Goal: Information Seeking & Learning: Learn about a topic

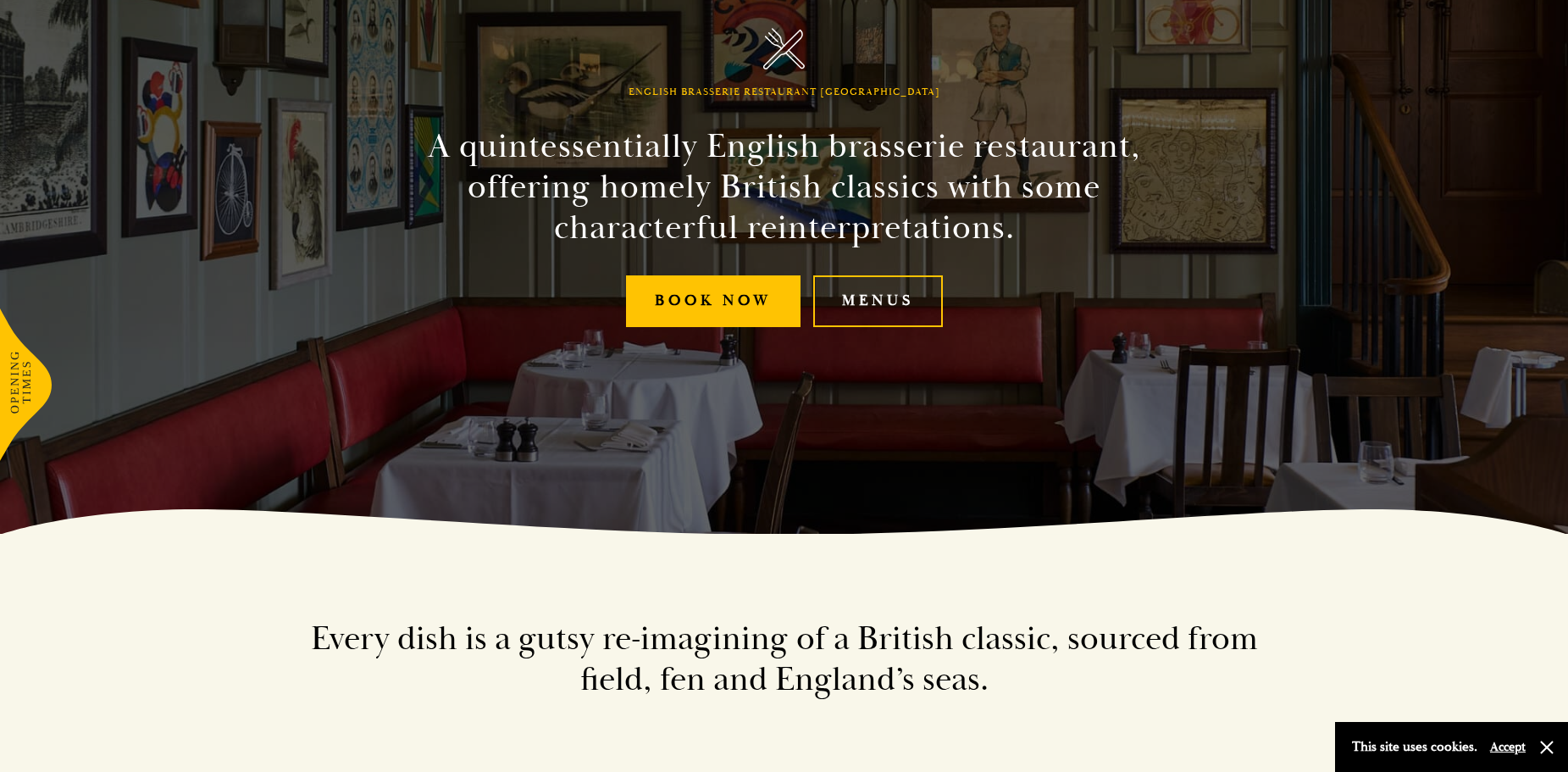
scroll to position [283, 0]
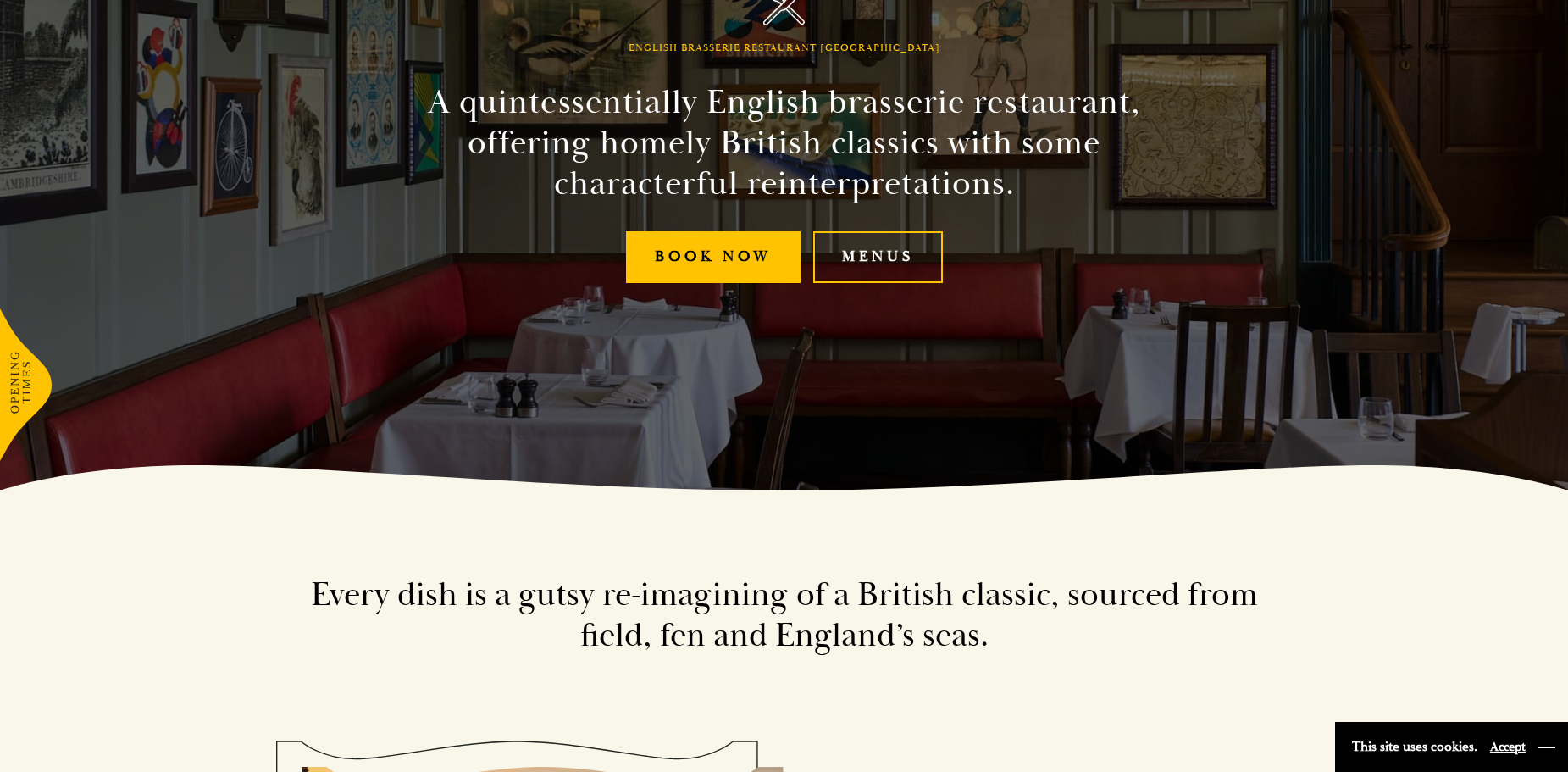
click at [1548, 741] on button "button" at bounding box center [1546, 747] width 17 height 17
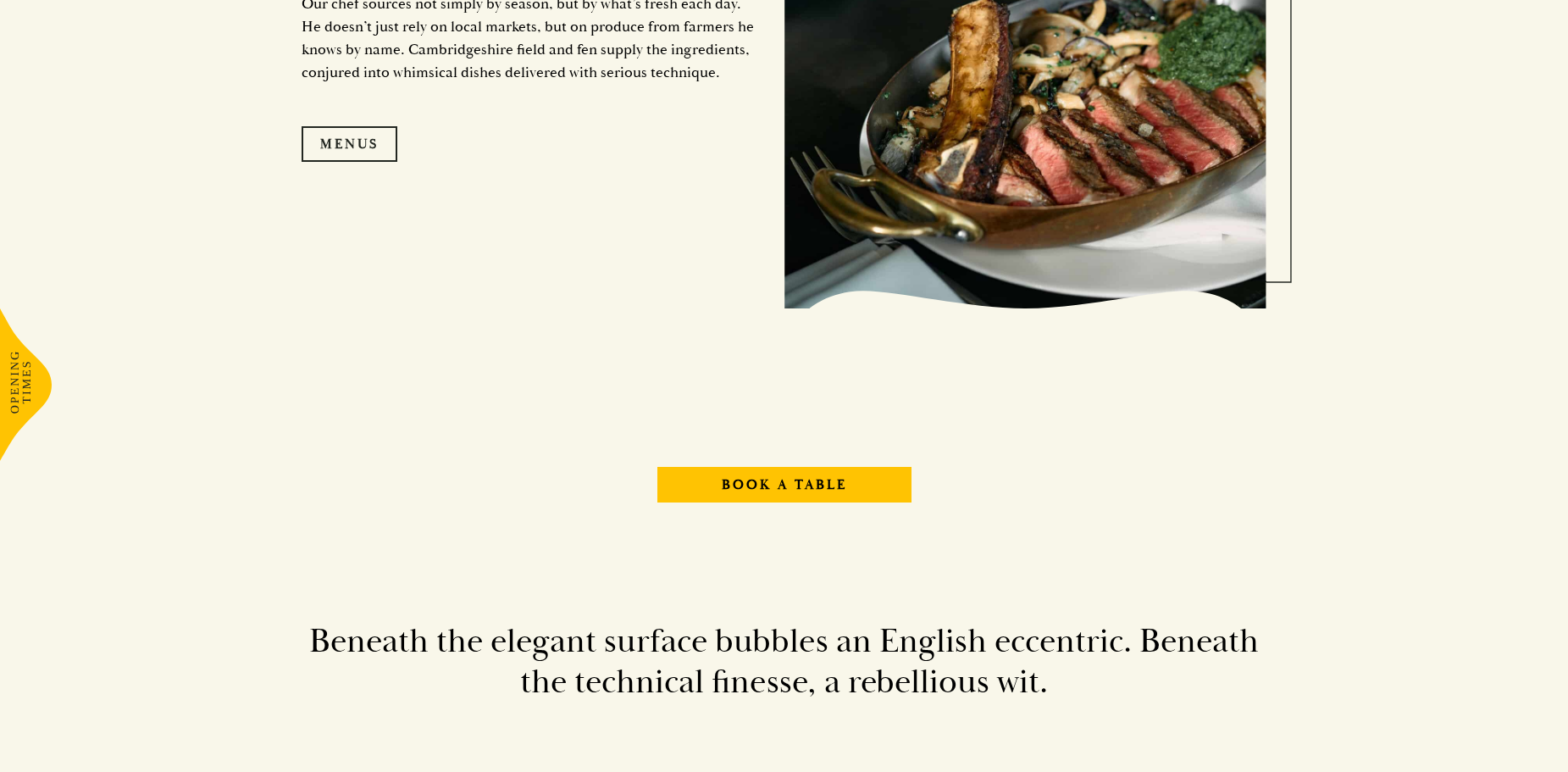
scroll to position [1977, 0]
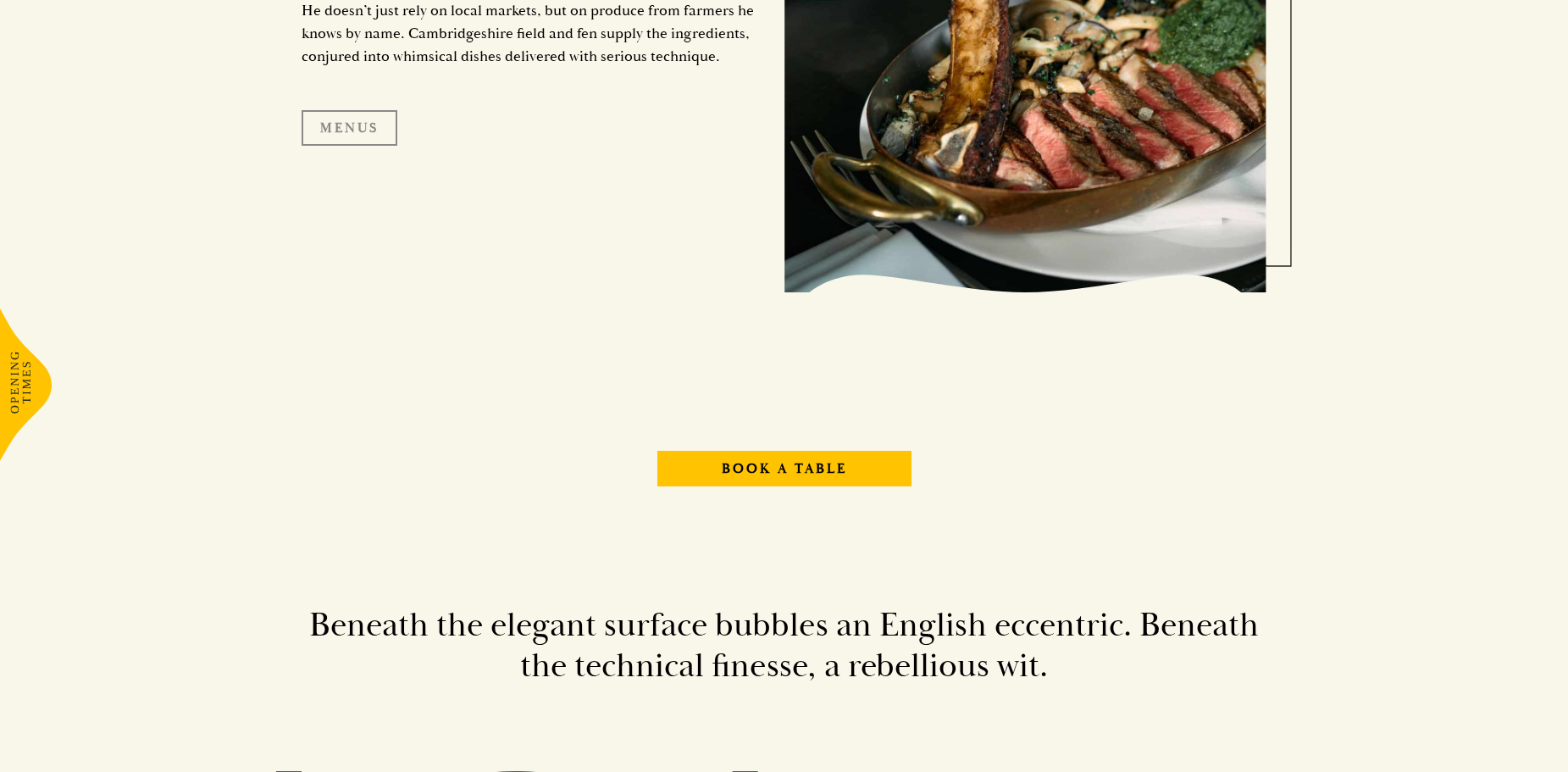
click at [365, 123] on link "Menus" at bounding box center [349, 128] width 96 height 36
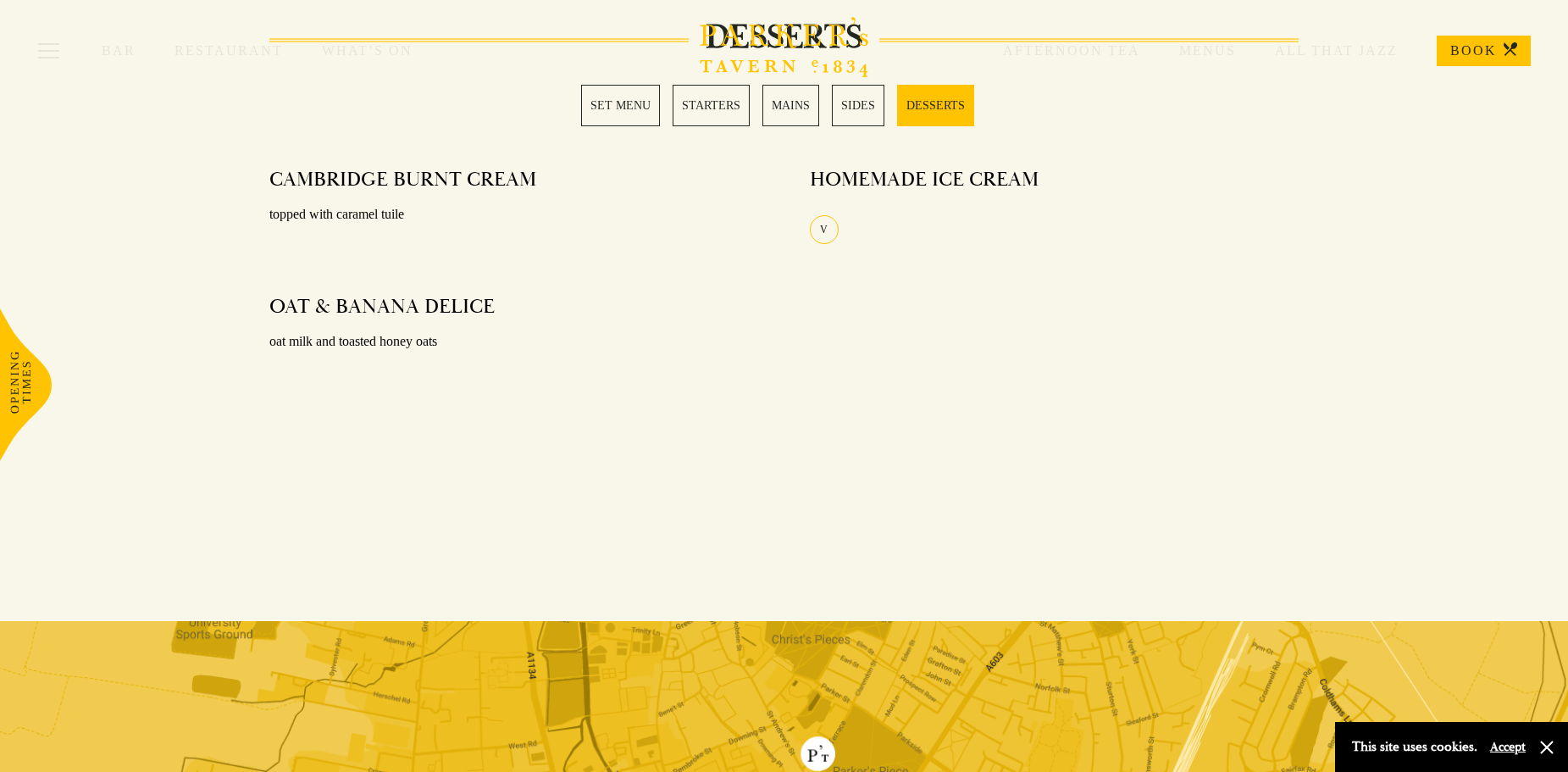
scroll to position [2171, 0]
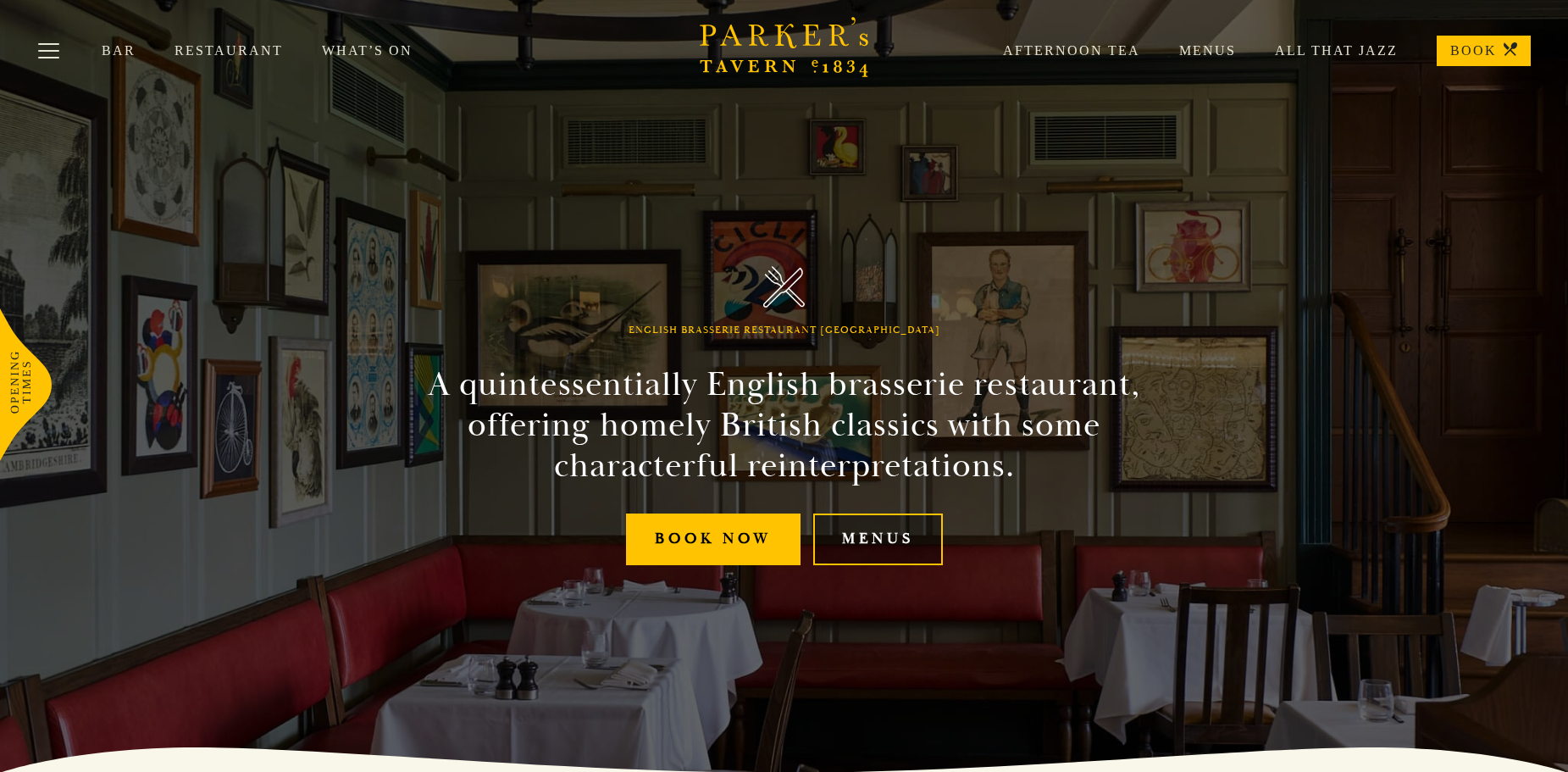
click at [869, 543] on link "Menus" at bounding box center [877, 540] width 129 height 51
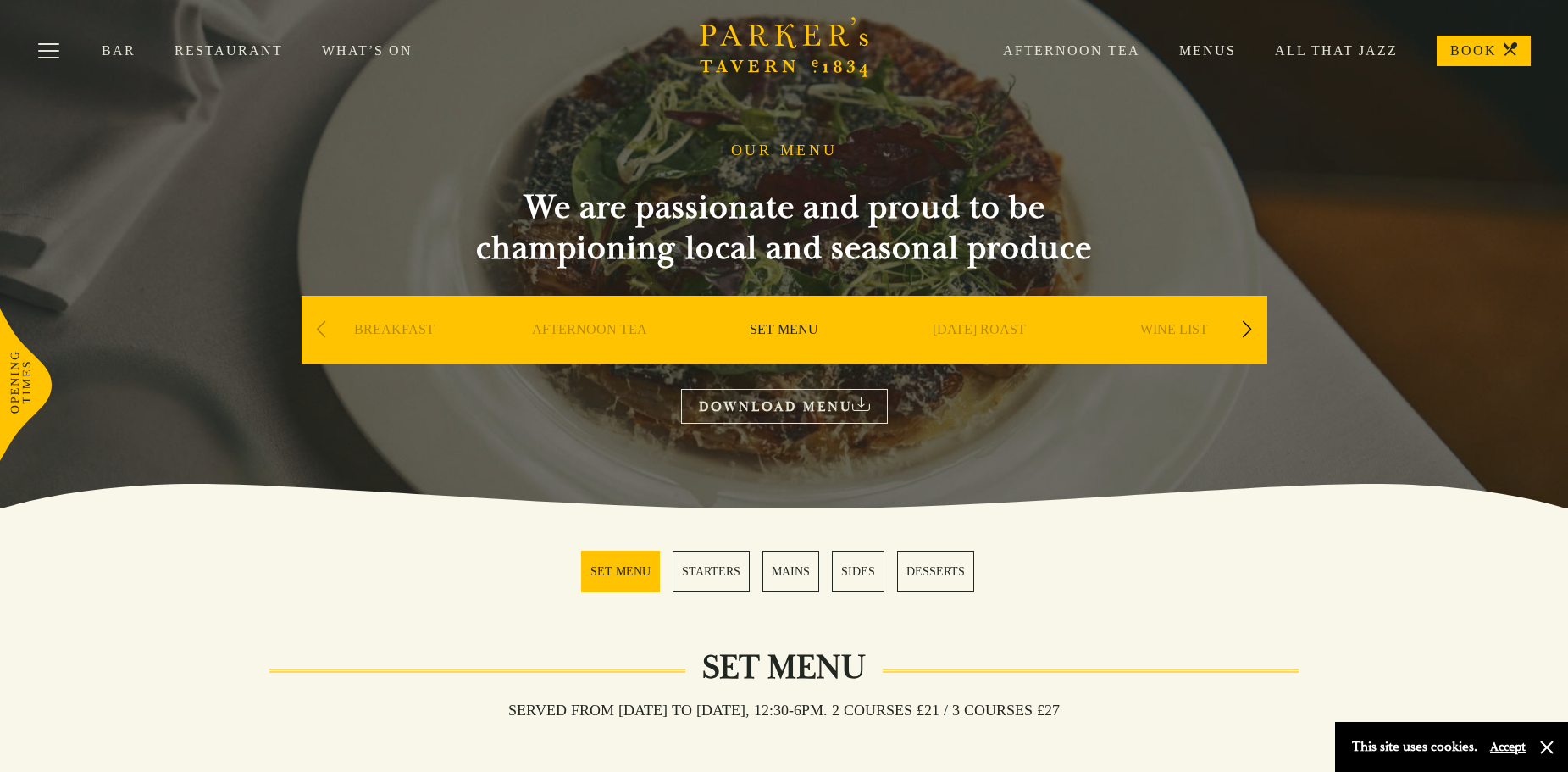
click at [715, 573] on link "STARTERS" at bounding box center [711, 571] width 77 height 42
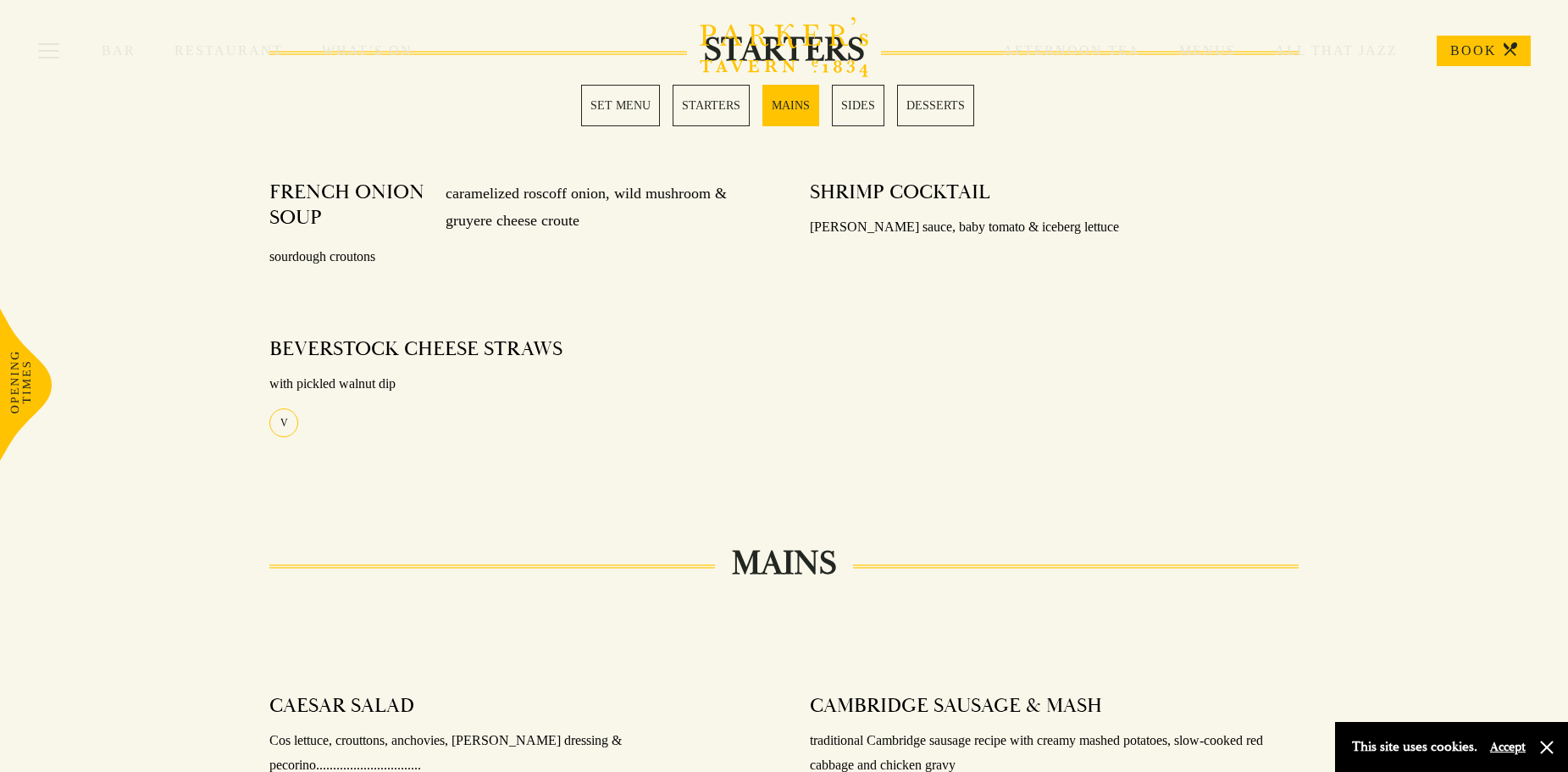
scroll to position [837, 0]
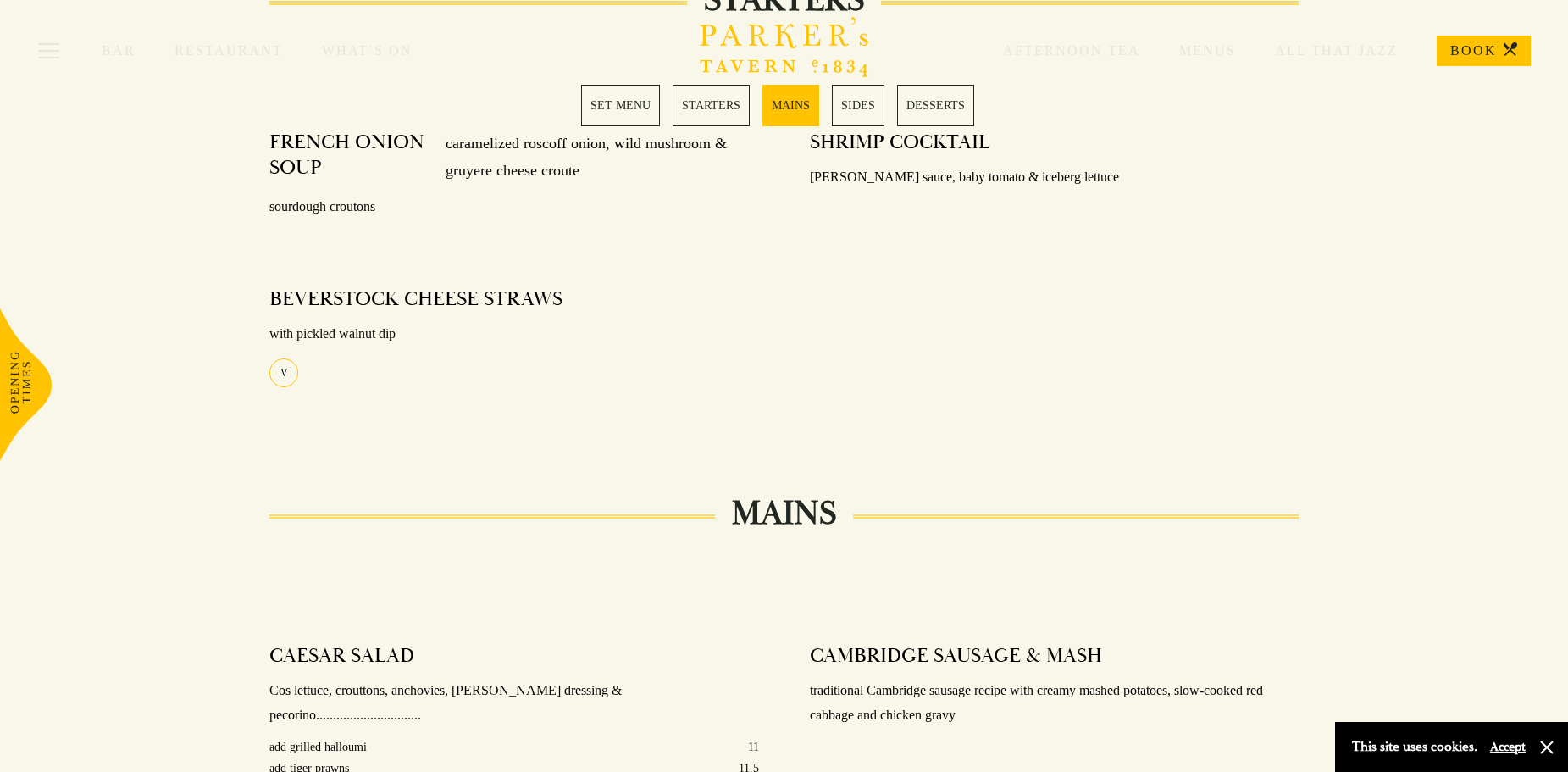
click at [617, 101] on div "Bar Restaurant What’s On Afternoon Tea Menus All That Jazz BOOK" at bounding box center [784, 50] width 1568 height 102
click at [617, 97] on div "Bar Restaurant What’s On Afternoon Tea Menus All That Jazz BOOK" at bounding box center [784, 50] width 1568 height 102
click at [620, 105] on link "SET MENU" at bounding box center [620, 106] width 79 height 42
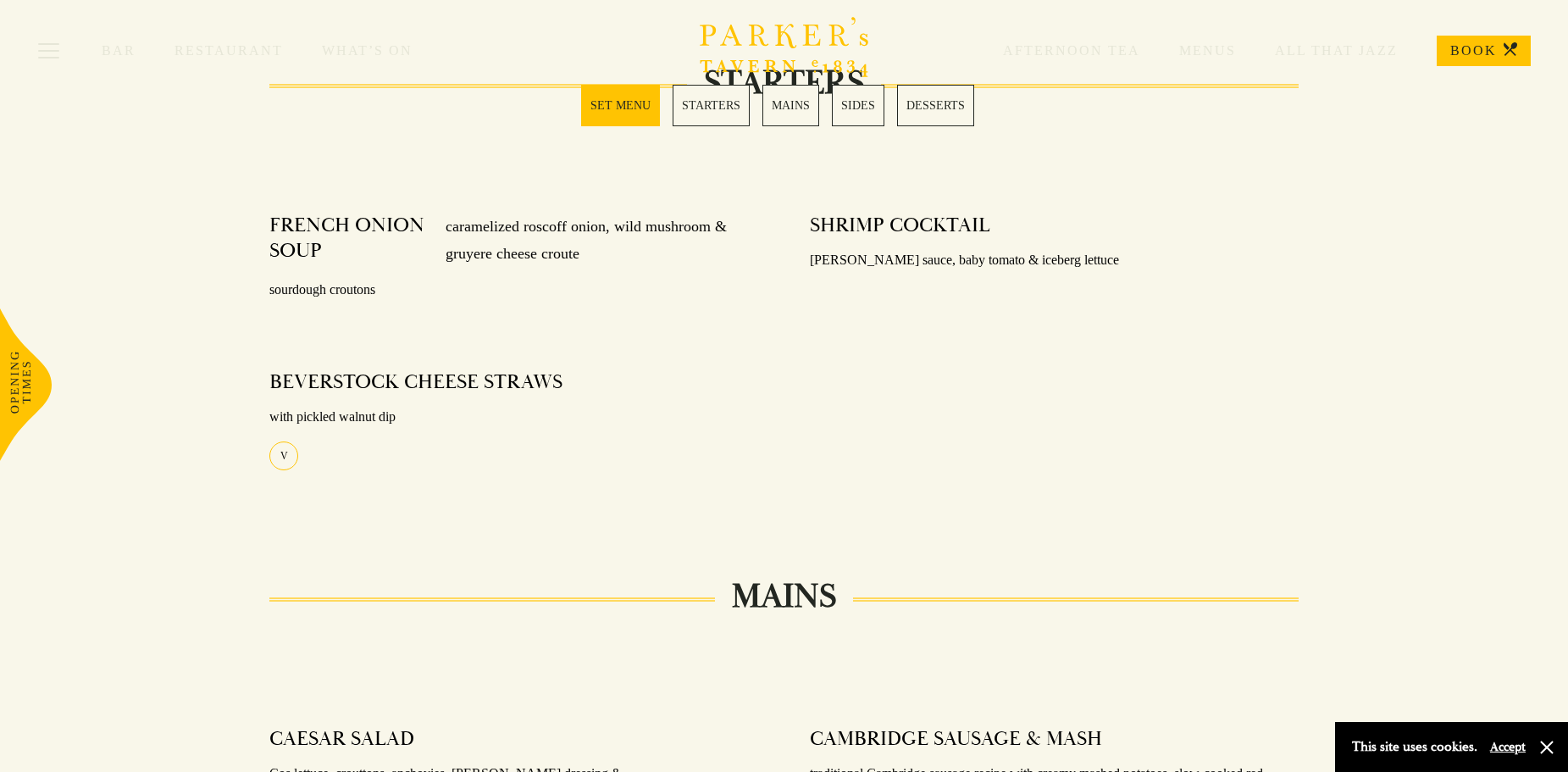
scroll to position [668, 0]
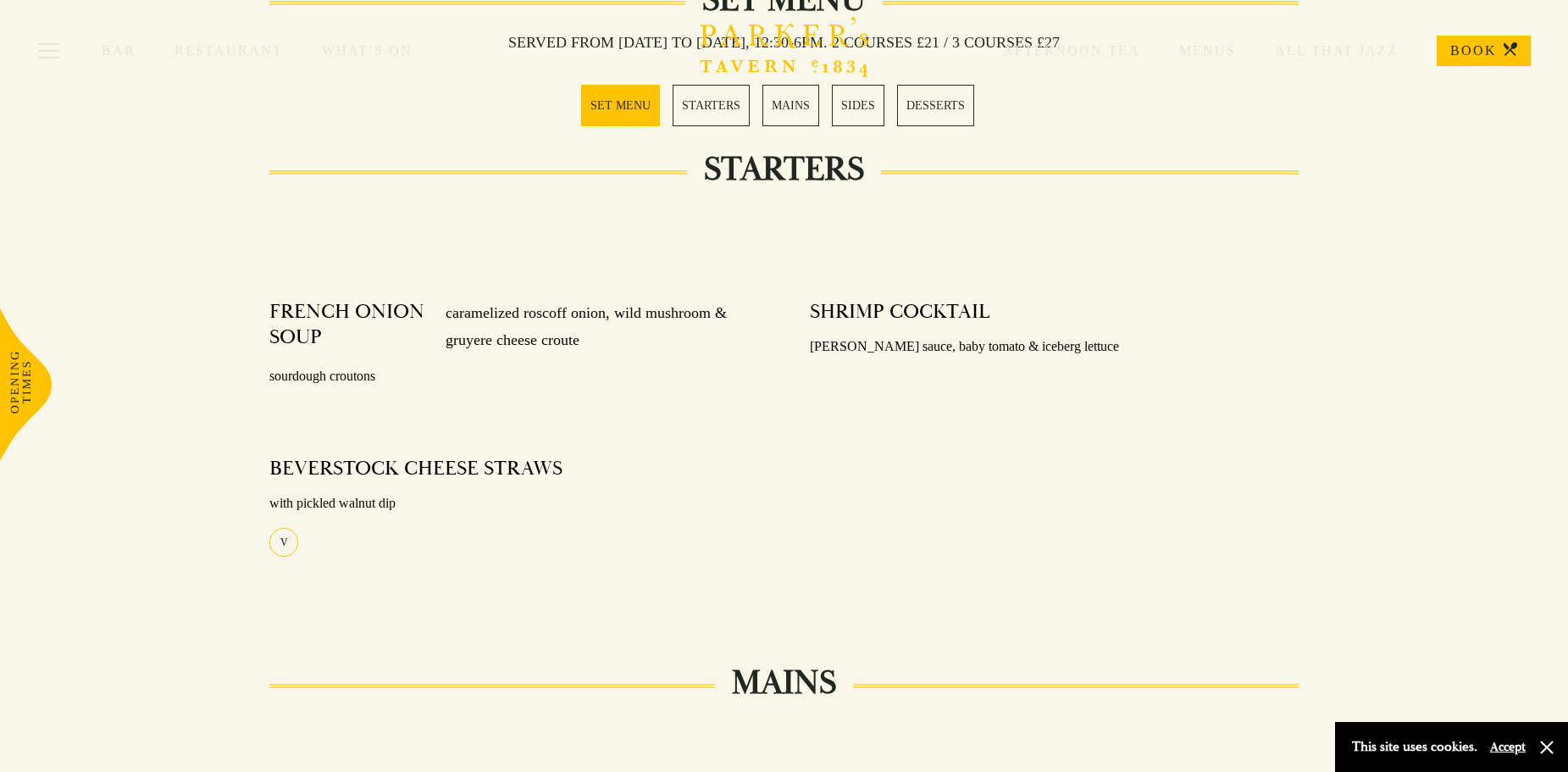
click at [722, 104] on link "STARTERS" at bounding box center [711, 106] width 77 height 42
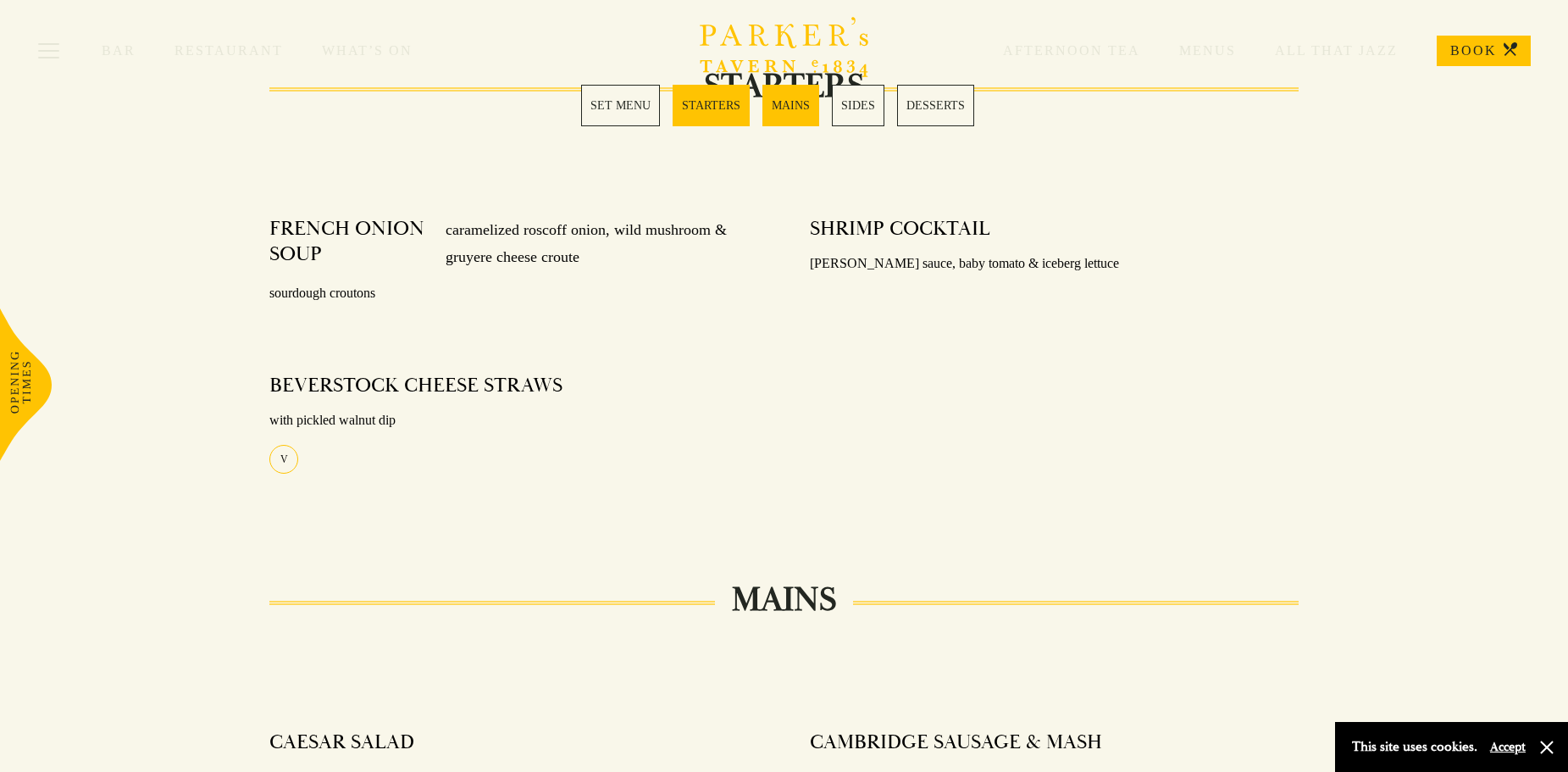
scroll to position [837, 0]
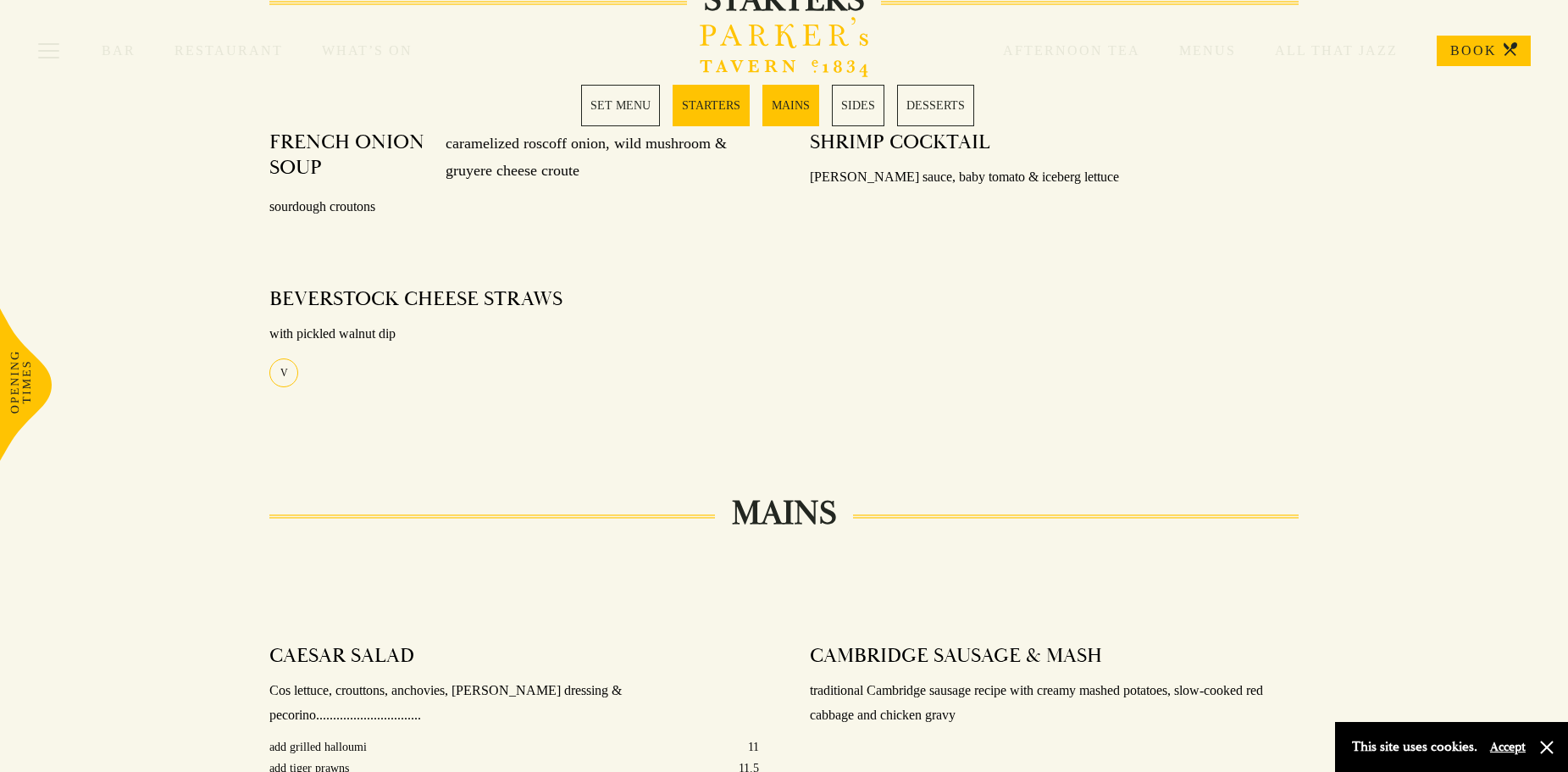
click at [771, 107] on link "MAINS" at bounding box center [790, 106] width 56 height 42
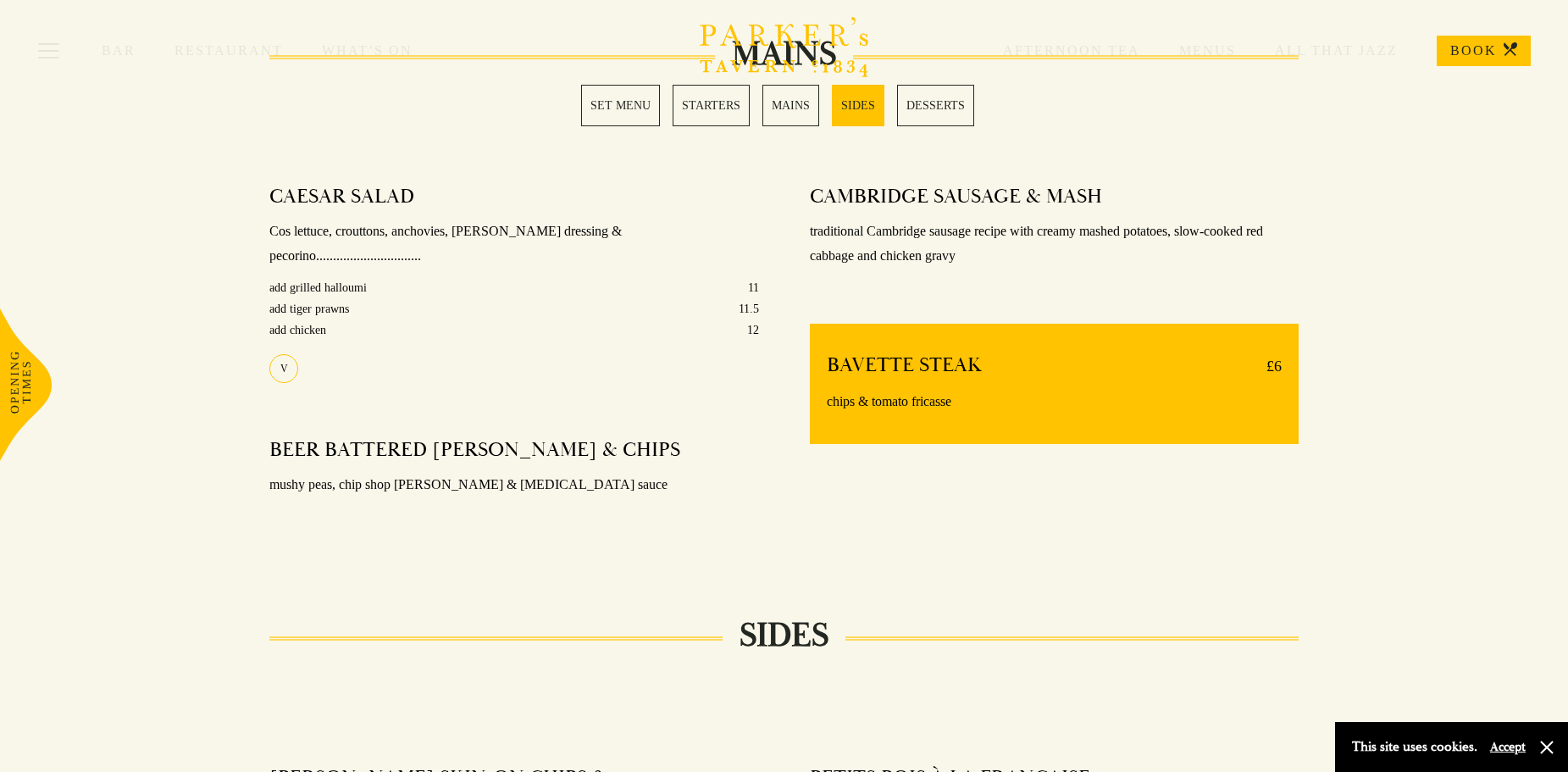
scroll to position [1351, 0]
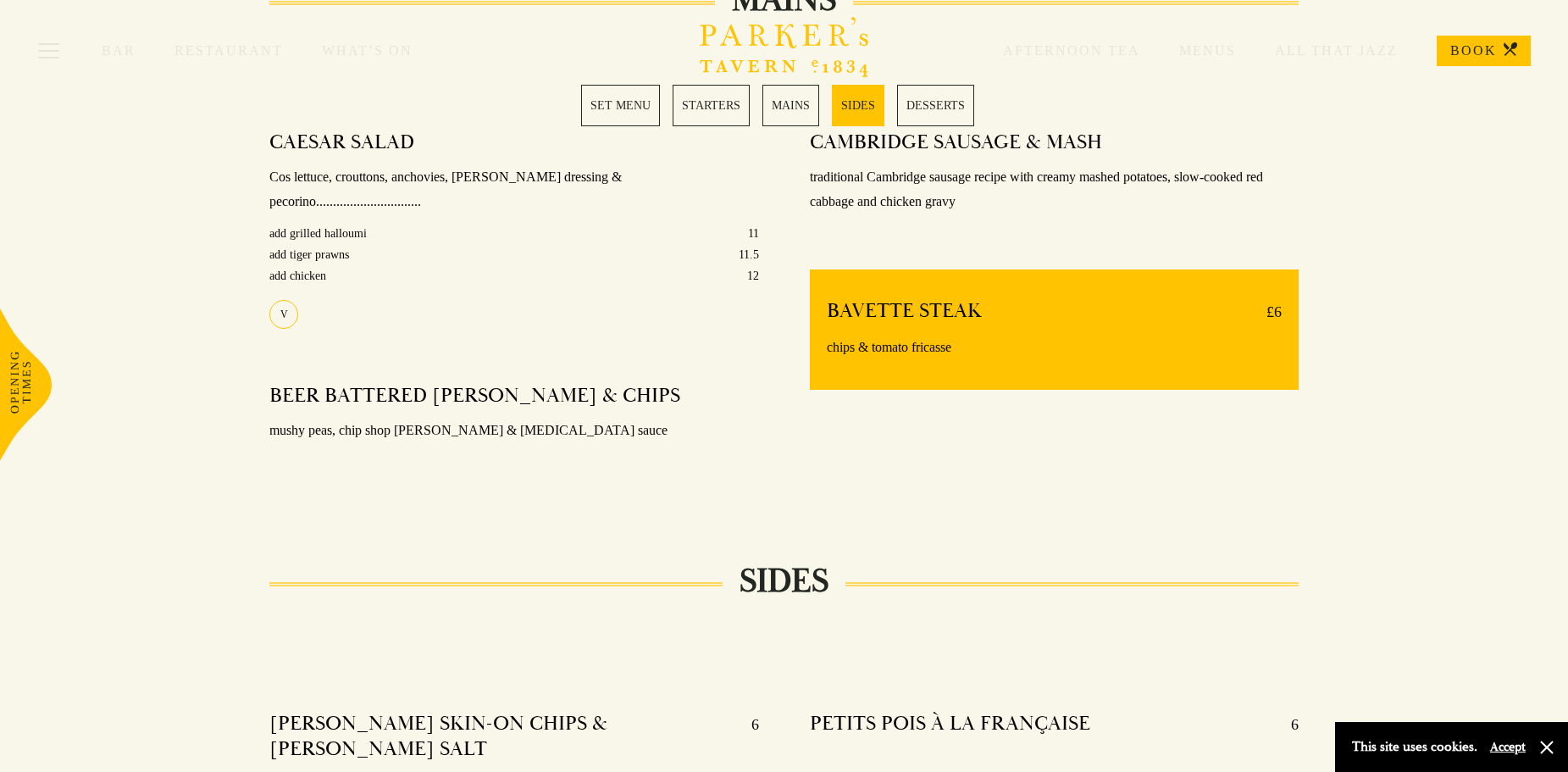
click at [865, 109] on link "SIDES" at bounding box center [858, 106] width 52 height 42
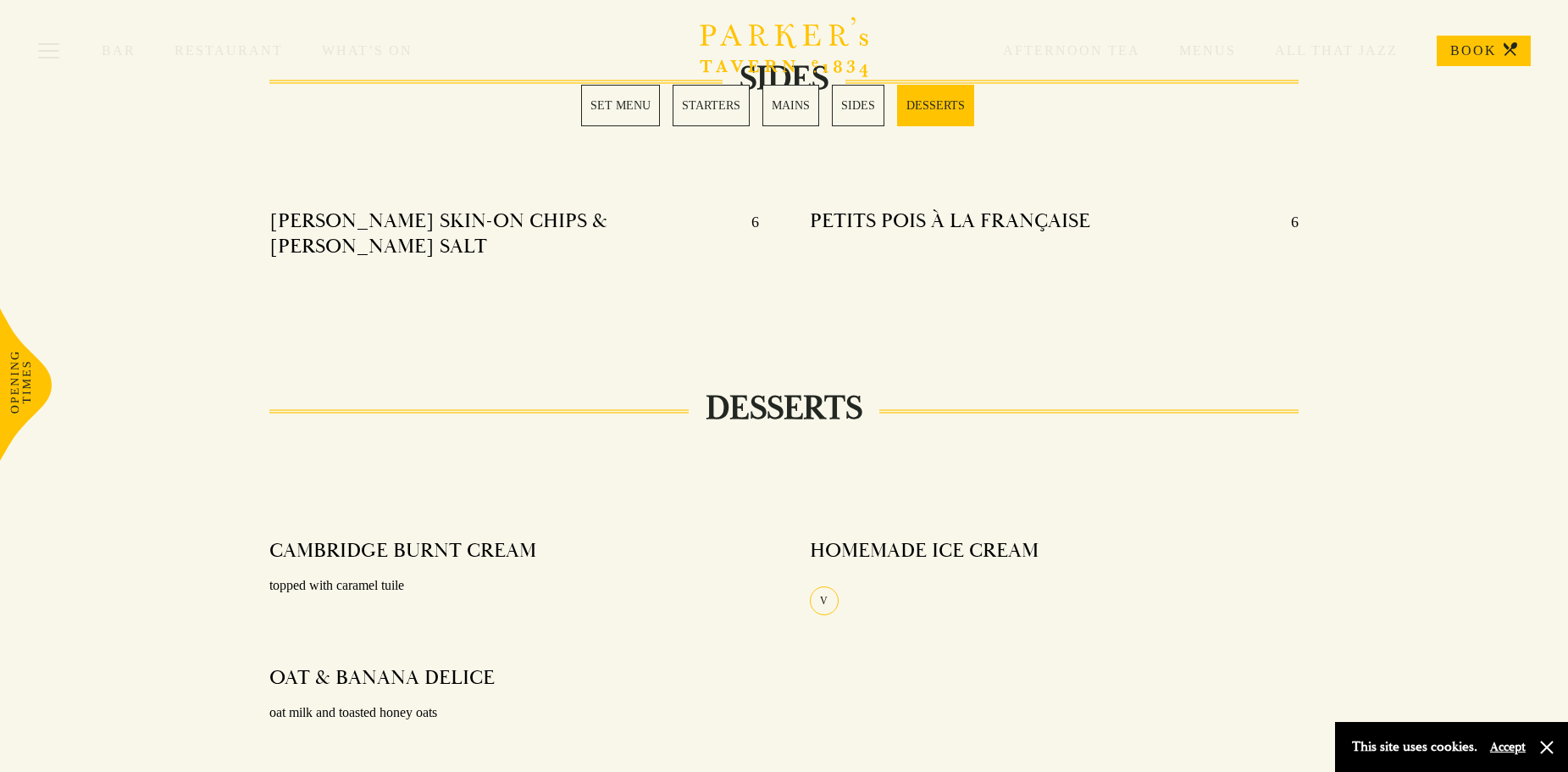
scroll to position [1909, 0]
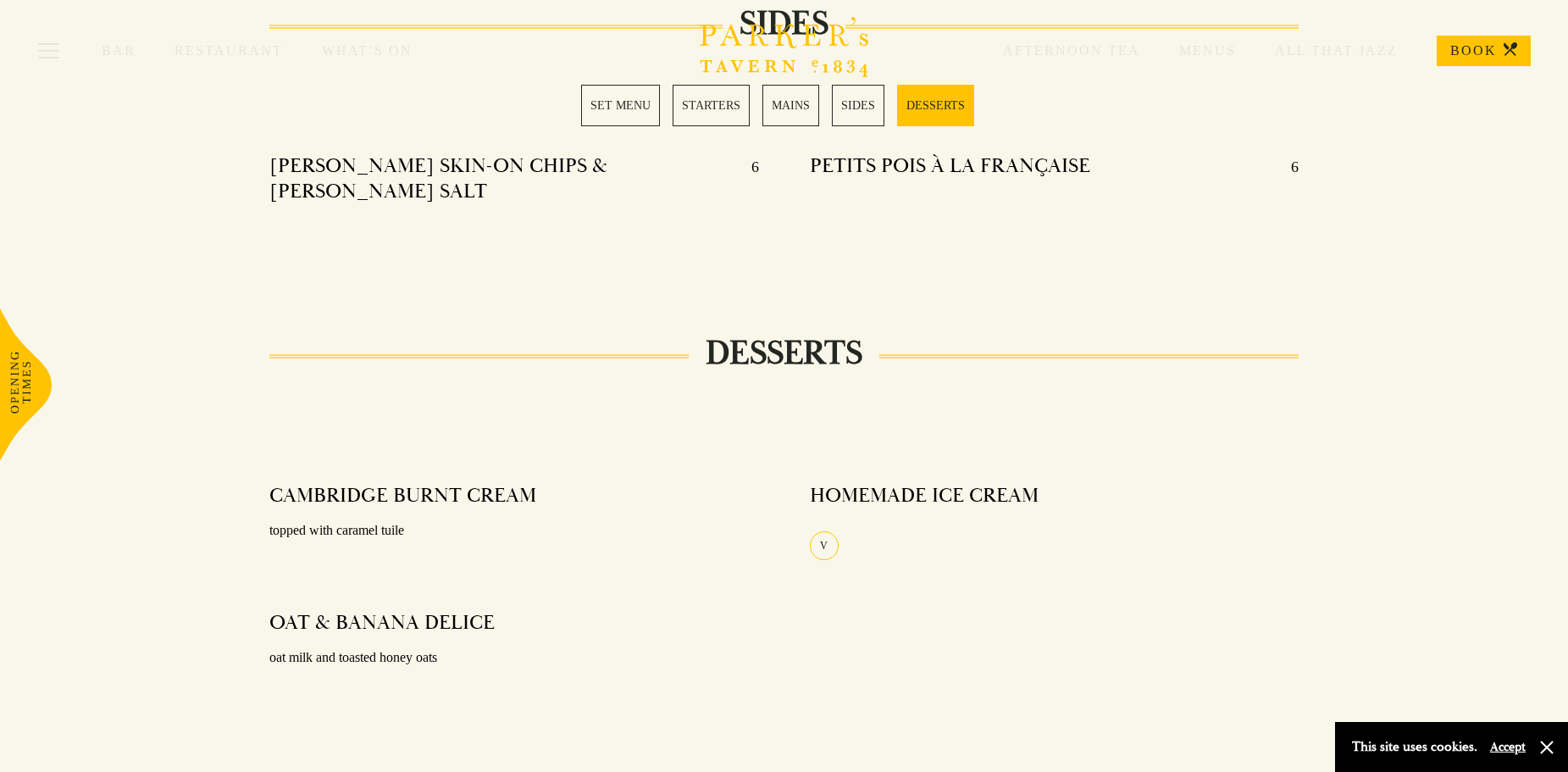
click at [927, 104] on link "DESSERTS" at bounding box center [936, 106] width 77 height 42
